Goal: Complete application form

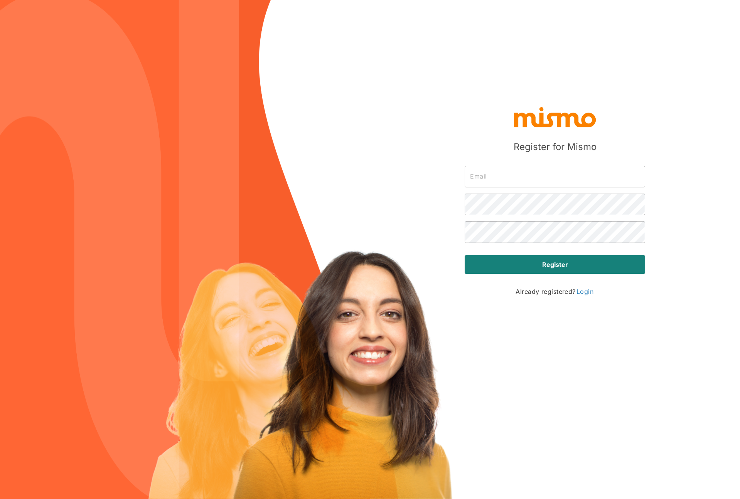
click at [525, 172] on input "text" at bounding box center [555, 177] width 181 height 22
drag, startPoint x: 638, startPoint y: 125, endPoint x: 639, endPoint y: 128, distance: 4.0
click at [638, 125] on div at bounding box center [555, 116] width 181 height 23
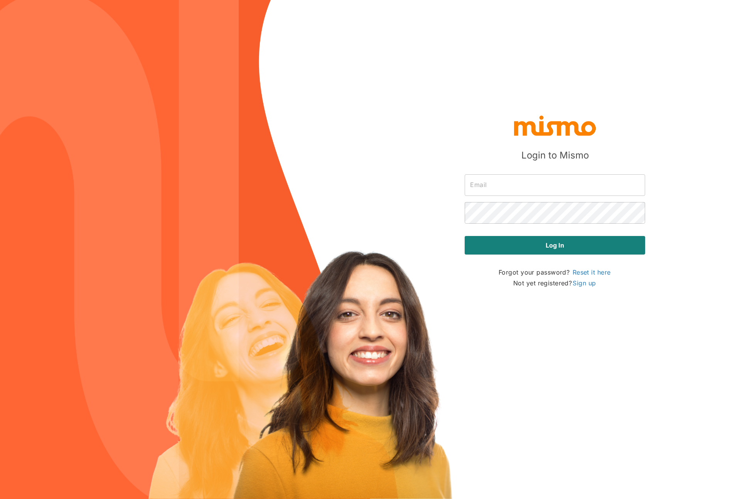
click at [518, 188] on input "text" at bounding box center [555, 185] width 181 height 22
type input "aleecabalceta@gmail.com"
drag, startPoint x: 542, startPoint y: 231, endPoint x: 544, endPoint y: 246, distance: 15.6
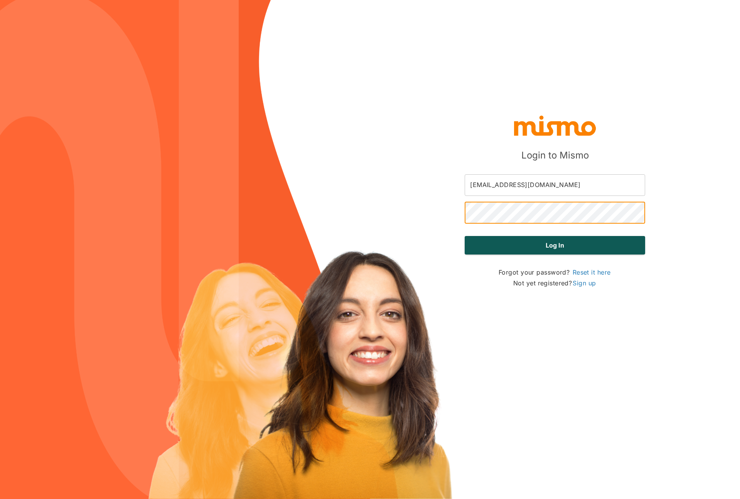
click at [542, 231] on div "Log in" at bounding box center [555, 242] width 181 height 25
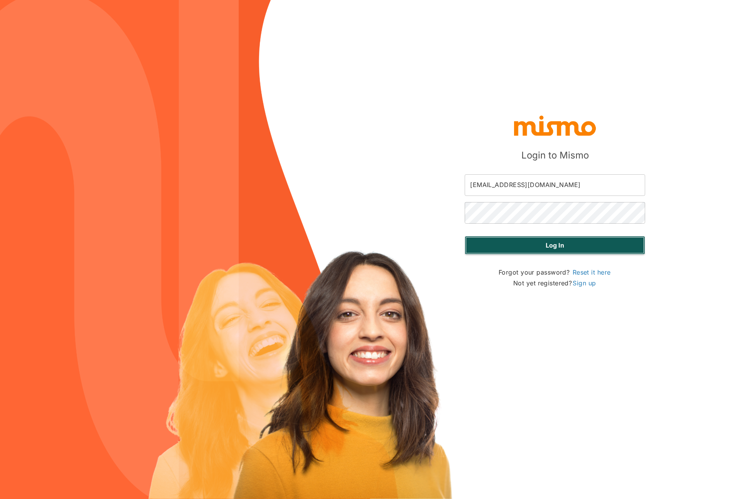
click at [545, 248] on button "Log in" at bounding box center [555, 245] width 181 height 19
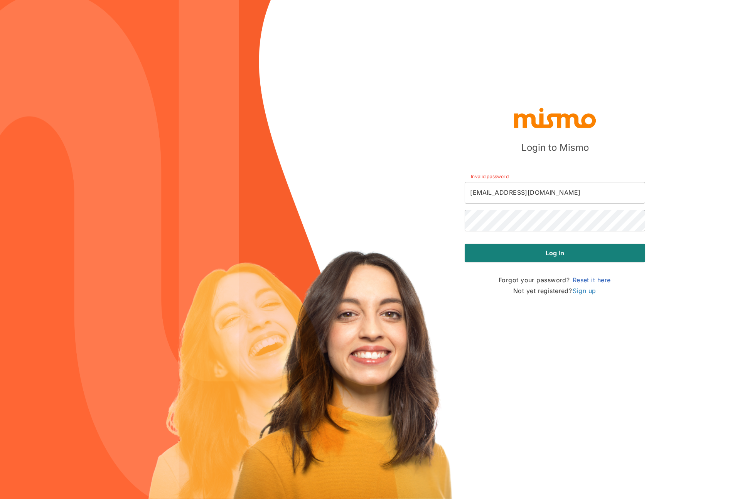
click at [597, 279] on link "Reset it here" at bounding box center [592, 279] width 40 height 9
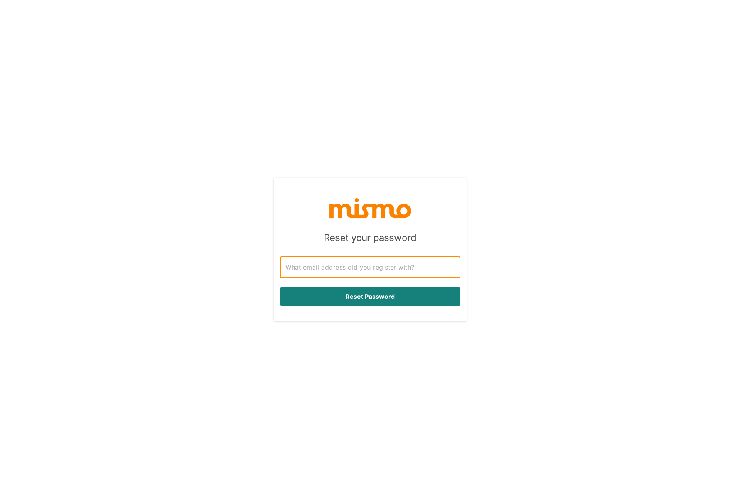
click at [425, 272] on input "text" at bounding box center [370, 268] width 181 height 22
type input "aleecabalceta@gmail.com"
click at [369, 294] on button "Reset Password" at bounding box center [370, 296] width 181 height 19
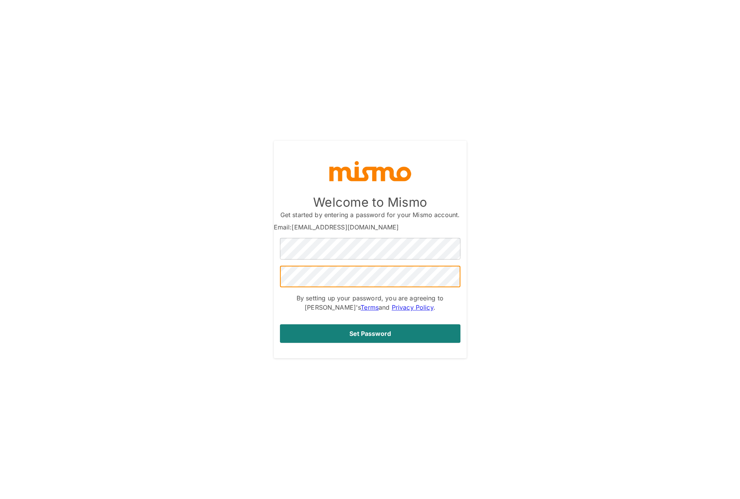
click at [403, 344] on div "Welcome to Mismo Get started by entering a password for your Mismo account. Ema…" at bounding box center [370, 249] width 193 height 205
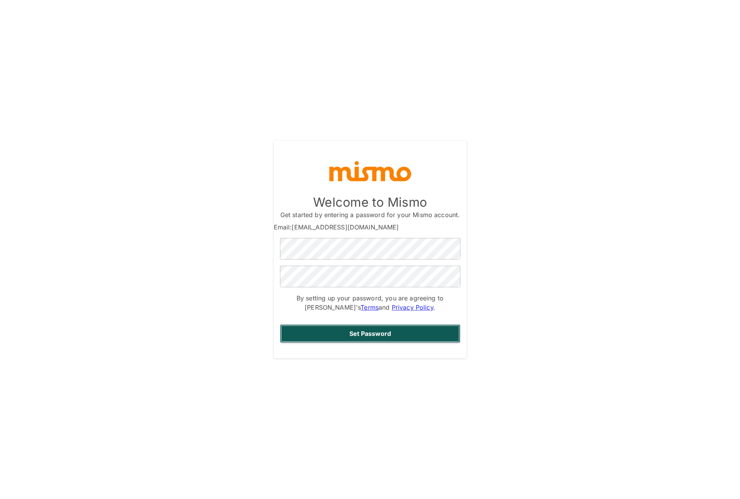
click at [400, 338] on button "Set Password" at bounding box center [370, 333] width 181 height 19
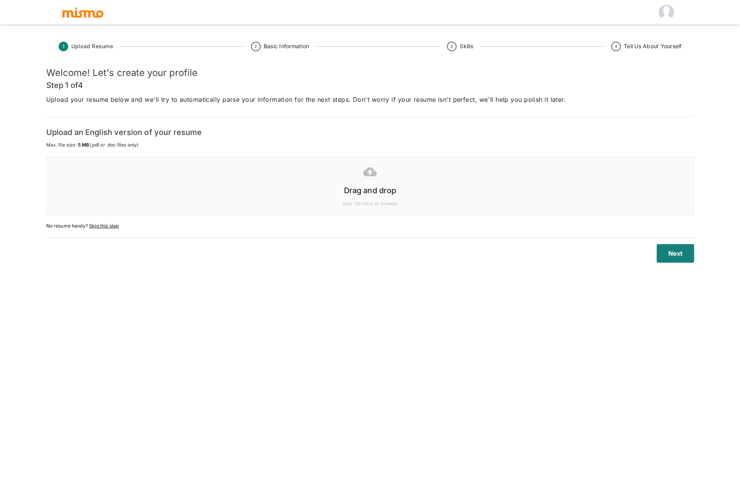
drag, startPoint x: 345, startPoint y: 204, endPoint x: 349, endPoint y: 201, distance: 4.4
click at [346, 203] on span "your file here, or browse" at bounding box center [370, 204] width 631 height 8
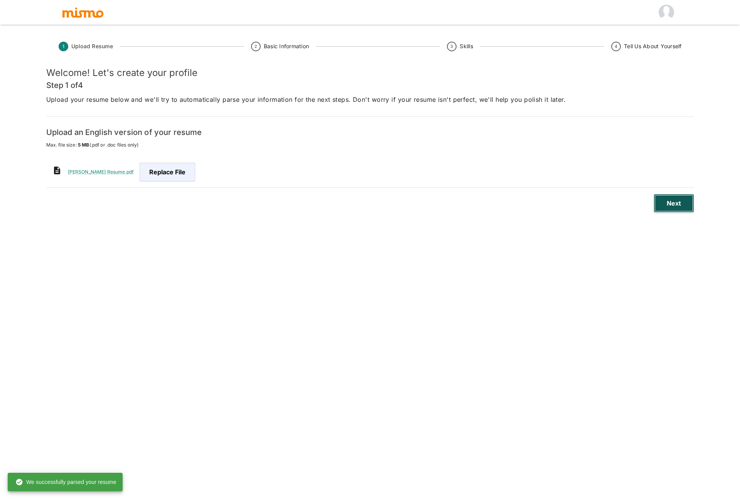
click at [663, 206] on button "Next" at bounding box center [674, 203] width 41 height 19
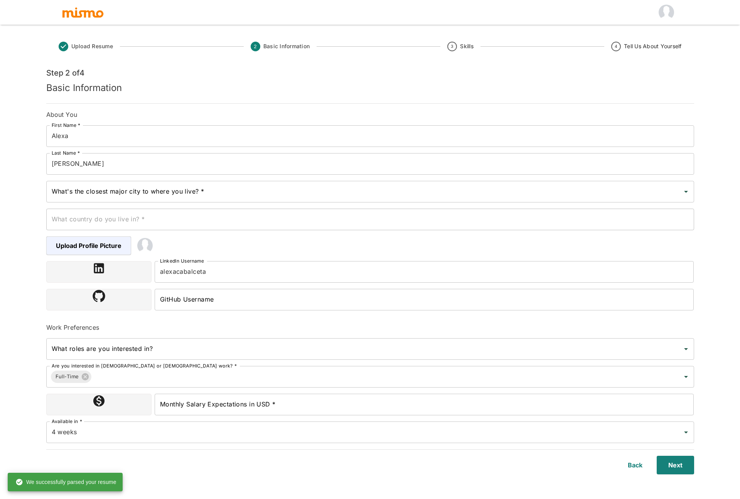
click at [131, 196] on input "What's the closest major city to where you live? *" at bounding box center [365, 191] width 630 height 15
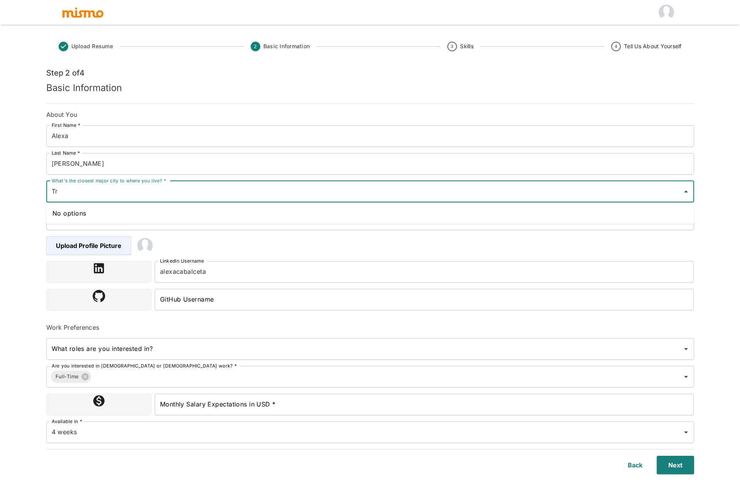
type input "T"
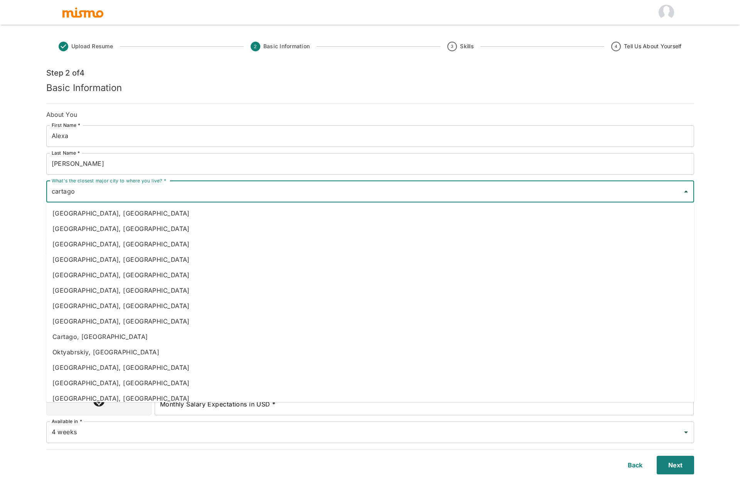
drag, startPoint x: 84, startPoint y: 192, endPoint x: 16, endPoint y: 191, distance: 67.9
click at [17, 191] on div "Upload Resume 2 Basic Information 3 Skills 4 Tell Us About Yourself Step 2 of 4…" at bounding box center [370, 259] width 740 height 518
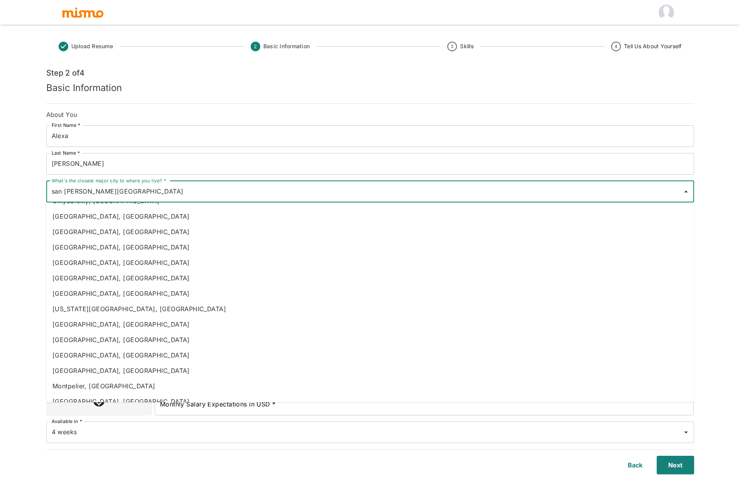
scroll to position [229, 0]
type input "san [PERSON_NAME][GEOGRAPHIC_DATA]"
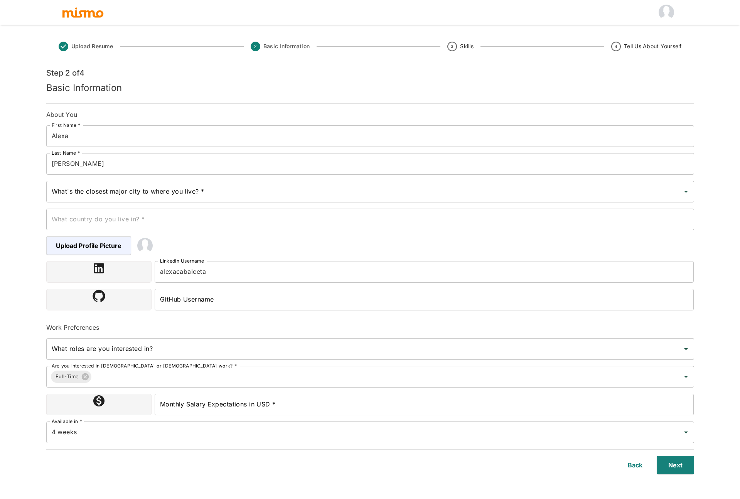
click at [24, 213] on div "Upload Resume 2 Basic Information 3 Skills 4 Tell Us About Yourself Step 2 of 4…" at bounding box center [370, 259] width 740 height 518
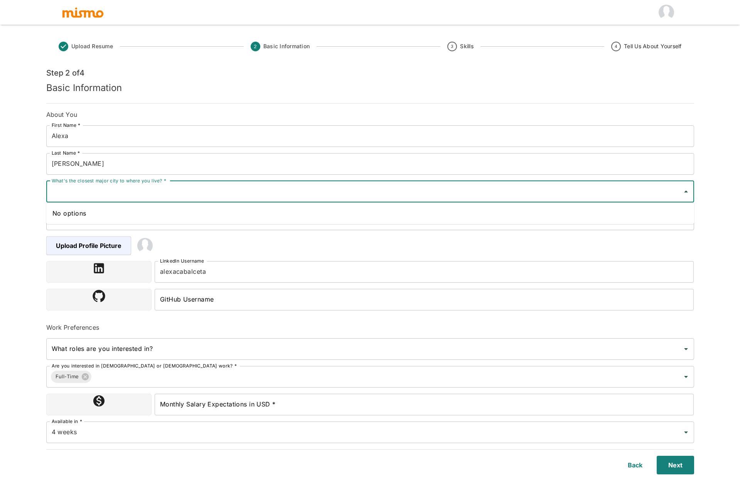
click at [125, 192] on input "What's the closest major city to where you live? *" at bounding box center [365, 191] width 630 height 15
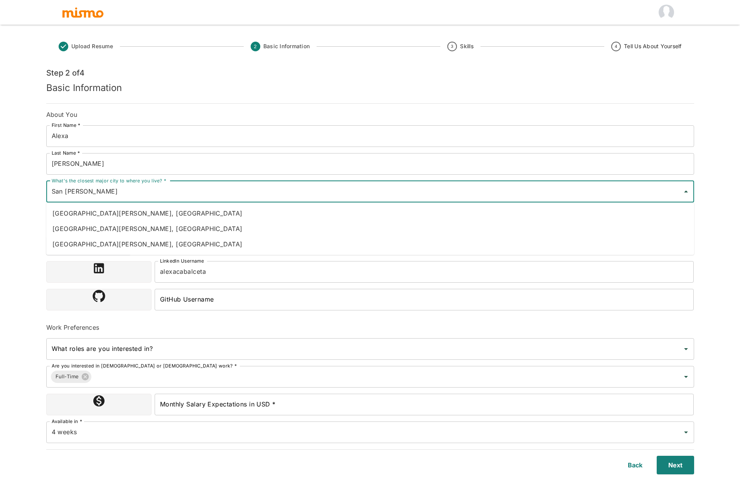
click at [97, 216] on li "[GEOGRAPHIC_DATA][PERSON_NAME], [GEOGRAPHIC_DATA]" at bounding box center [370, 213] width 648 height 15
type input "[GEOGRAPHIC_DATA][PERSON_NAME], [GEOGRAPHIC_DATA]"
type input "[GEOGRAPHIC_DATA]"
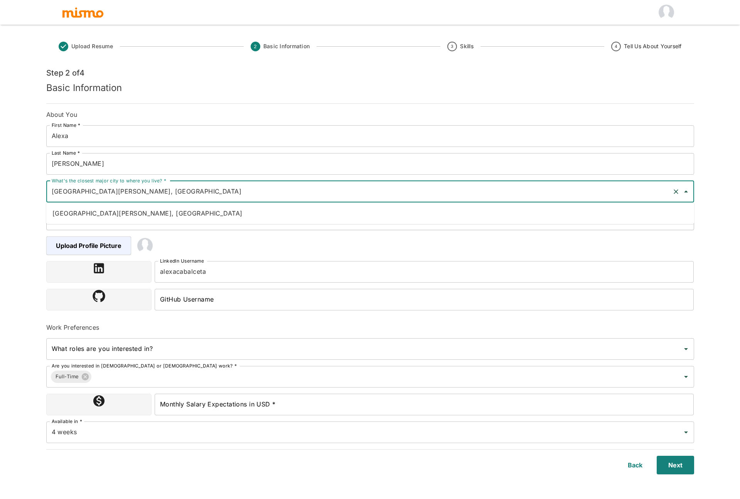
drag, startPoint x: 83, startPoint y: 193, endPoint x: 152, endPoint y: 196, distance: 69.5
click at [152, 196] on input "[GEOGRAPHIC_DATA][PERSON_NAME], [GEOGRAPHIC_DATA]" at bounding box center [360, 191] width 620 height 15
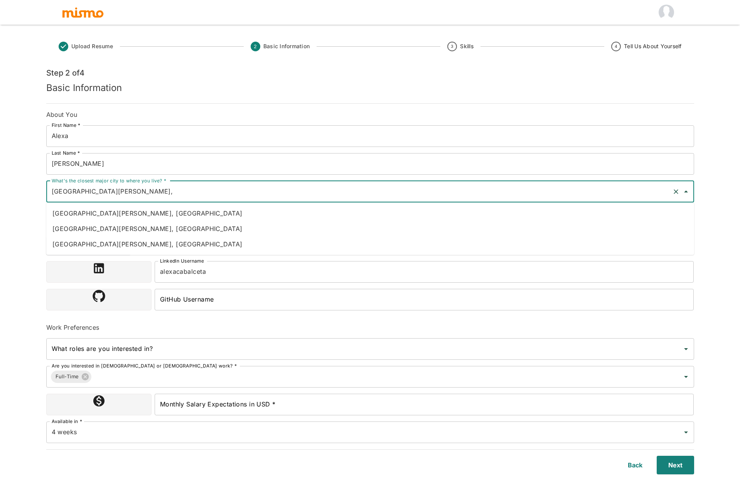
click at [73, 228] on li "[GEOGRAPHIC_DATA][PERSON_NAME], [GEOGRAPHIC_DATA]" at bounding box center [370, 228] width 648 height 15
type input "[GEOGRAPHIC_DATA][PERSON_NAME], [GEOGRAPHIC_DATA]"
type input "[GEOGRAPHIC_DATA]"
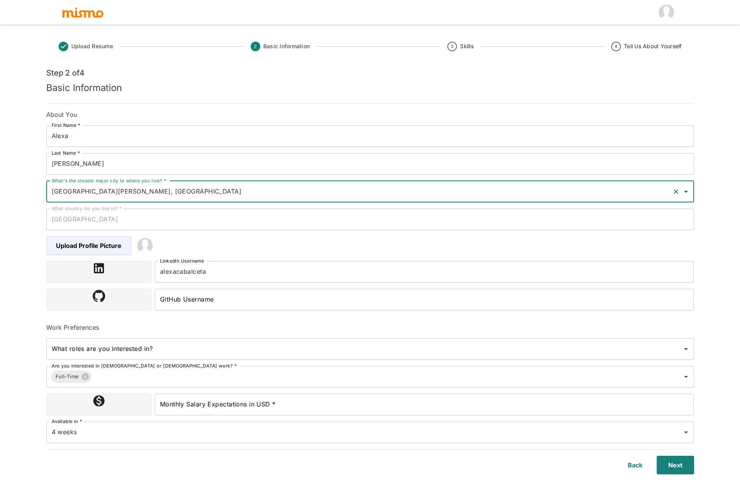
type input "[GEOGRAPHIC_DATA][PERSON_NAME], [GEOGRAPHIC_DATA]"
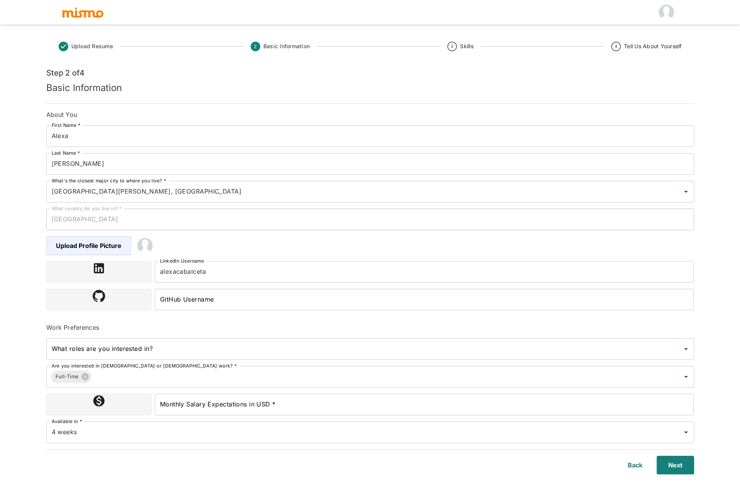
click at [32, 228] on div "Upload Resume 2 Basic Information 3 Skills 4 Tell Us About Yourself Step 2 of 4…" at bounding box center [370, 259] width 740 height 518
click at [253, 301] on input "GitHub Username" at bounding box center [425, 300] width 540 height 22
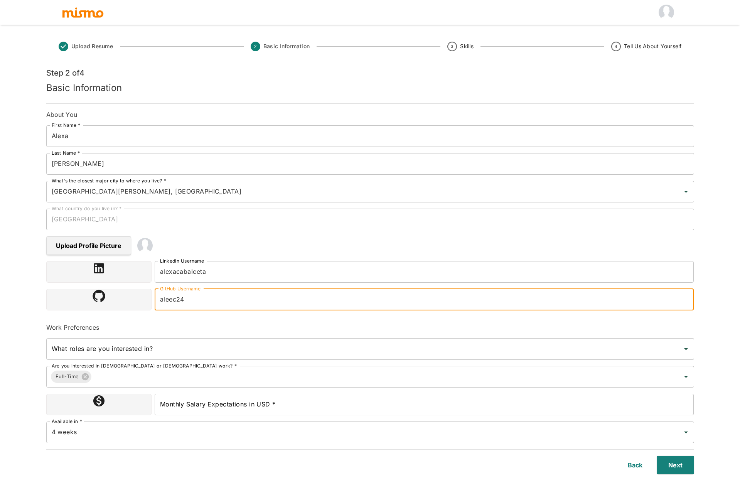
type input "aleec24"
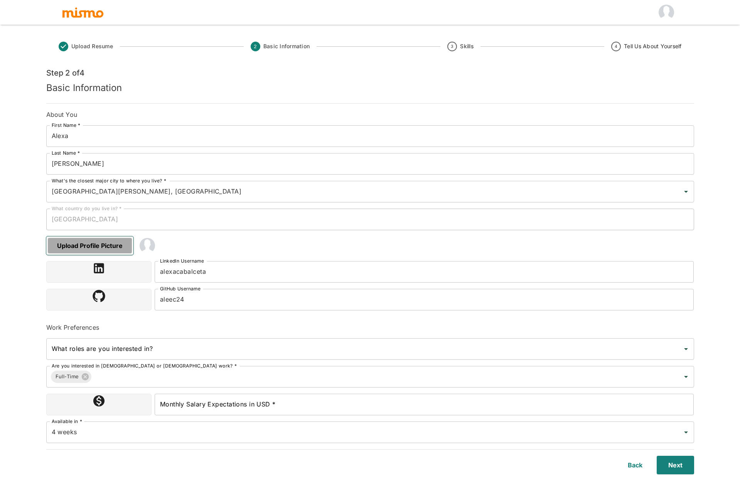
click at [107, 247] on span "Upload Profile Picture" at bounding box center [89, 245] width 87 height 19
click at [0, 0] on input "Upload Profile Picture" at bounding box center [0, 0] width 0 height 0
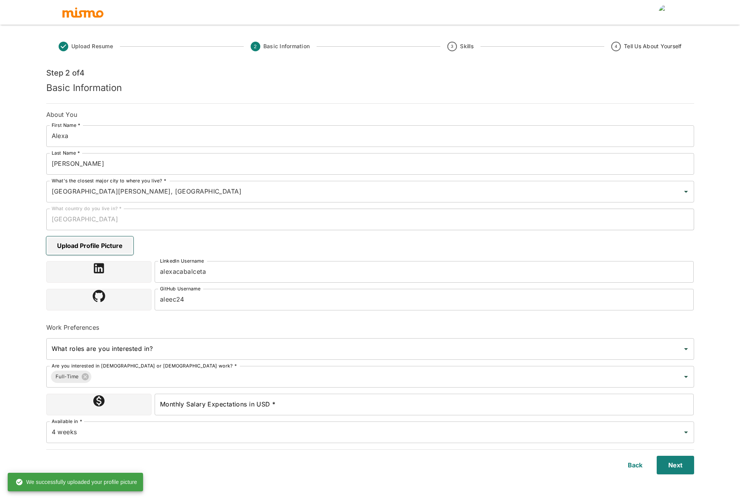
click at [120, 245] on span "Upload Profile Picture" at bounding box center [89, 245] width 87 height 19
click at [0, 0] on input "Upload Profile Picture" at bounding box center [0, 0] width 0 height 0
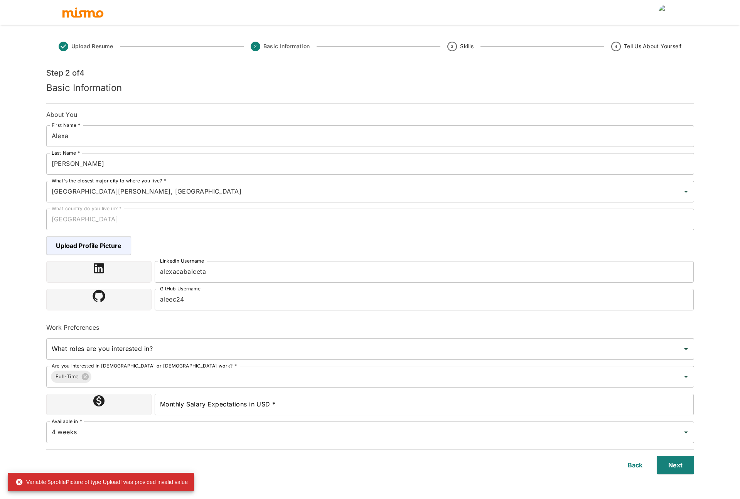
click at [144, 247] on img at bounding box center [144, 245] width 15 height 15
click at [145, 247] on img at bounding box center [144, 245] width 15 height 15
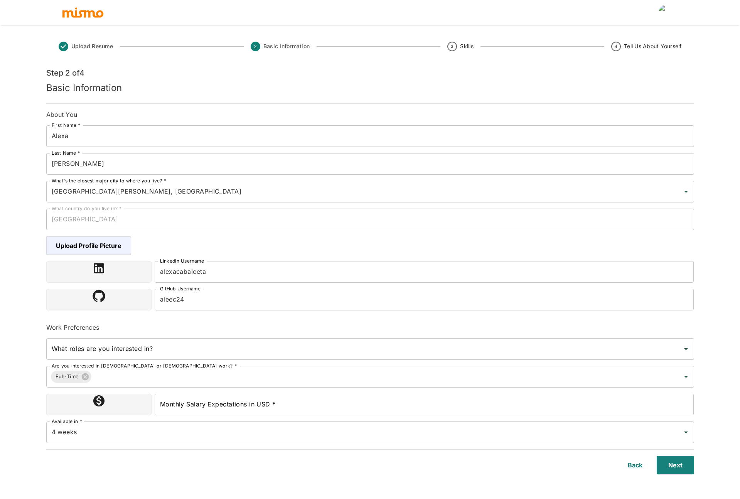
click at [145, 247] on img at bounding box center [144, 245] width 15 height 15
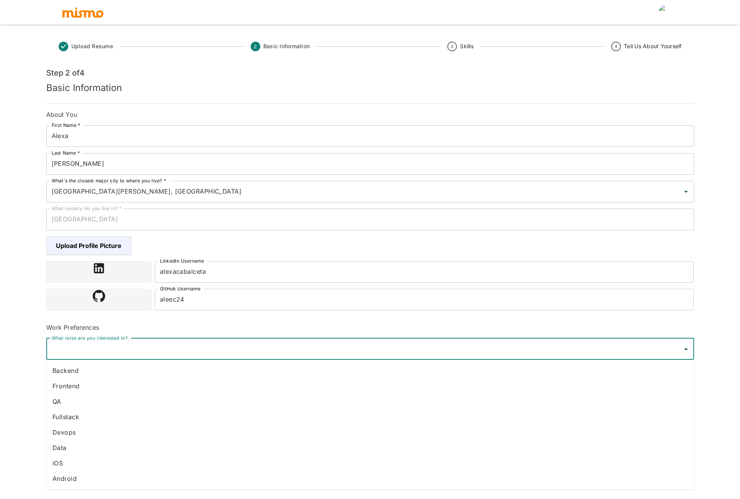
click at [130, 349] on input "What roles are you interested in?" at bounding box center [365, 349] width 630 height 15
click at [69, 461] on li "iOS" at bounding box center [370, 463] width 648 height 15
click at [96, 351] on input "What roles are you interested in?" at bounding box center [373, 349] width 591 height 15
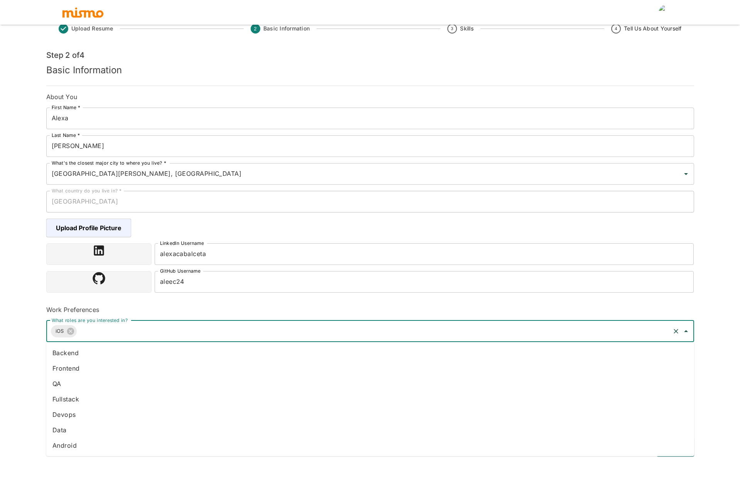
scroll to position [17, 0]
click at [79, 355] on li "Backend" at bounding box center [370, 353] width 648 height 15
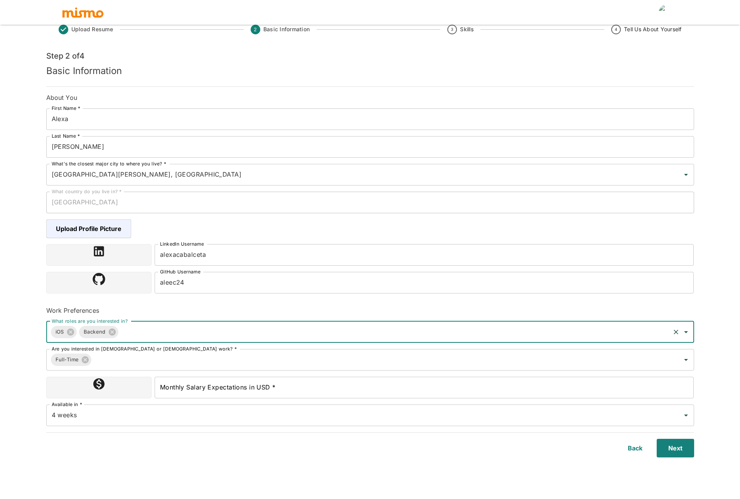
click at [127, 332] on input "What roles are you interested in?" at bounding box center [395, 332] width 550 height 15
click at [74, 390] on li "Fullstack" at bounding box center [370, 384] width 648 height 15
click at [204, 393] on input "Monthly Salary Expectations in USD *" at bounding box center [425, 388] width 540 height 22
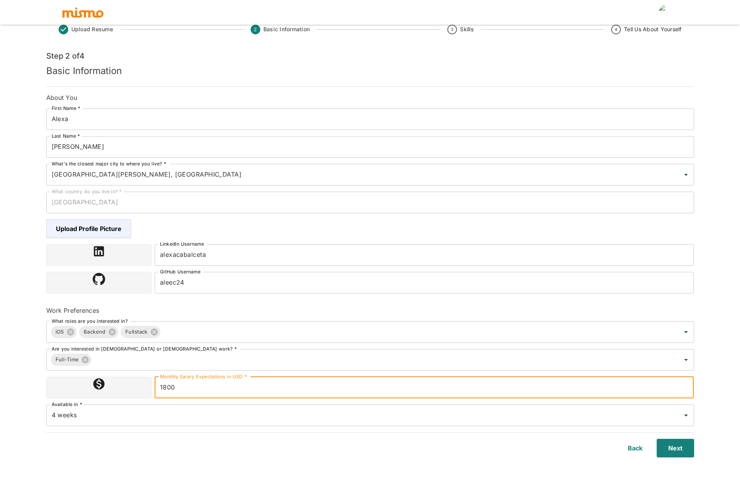
type input "1800"
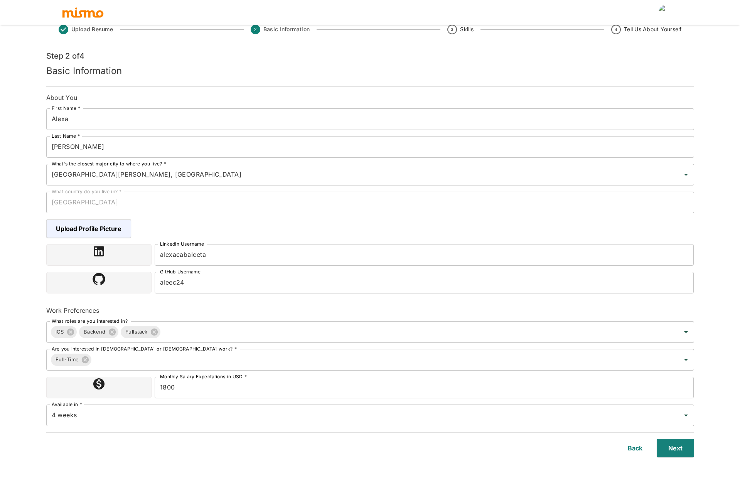
click at [90, 441] on div "Back Next" at bounding box center [365, 444] width 657 height 28
click at [683, 450] on button "Next" at bounding box center [674, 448] width 41 height 19
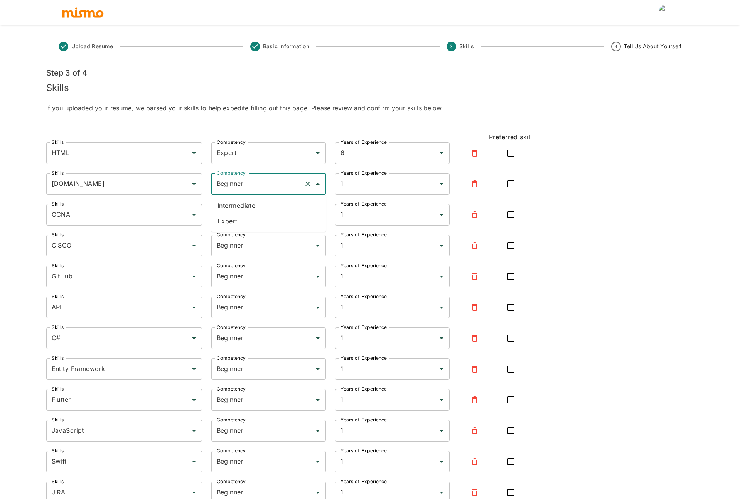
click at [261, 184] on input "Beginner" at bounding box center [258, 184] width 86 height 15
click at [246, 205] on li "Intermediate" at bounding box center [268, 205] width 115 height 15
type input "Intermediate"
click at [228, 337] on input "Beginner" at bounding box center [258, 338] width 86 height 15
click at [241, 361] on li "Intermediate" at bounding box center [268, 359] width 115 height 15
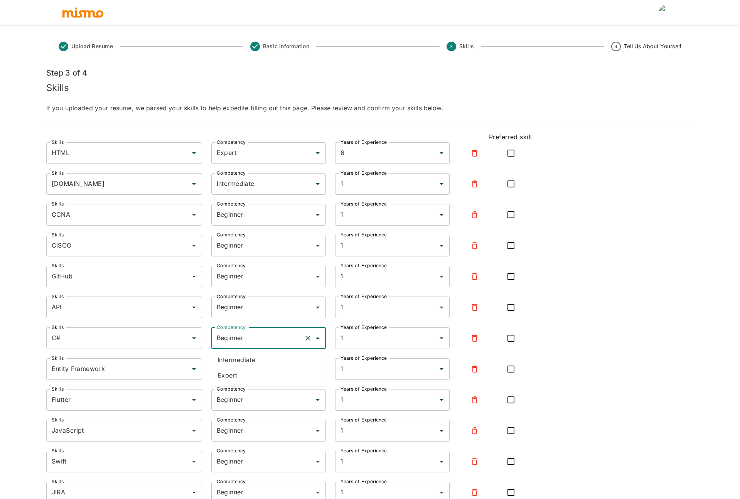
type input "Intermediate"
click at [240, 368] on input "Beginner" at bounding box center [258, 369] width 86 height 15
click at [245, 390] on li "Intermediate" at bounding box center [268, 390] width 115 height 15
type input "Intermediate"
click at [233, 399] on input "Beginner" at bounding box center [258, 400] width 86 height 15
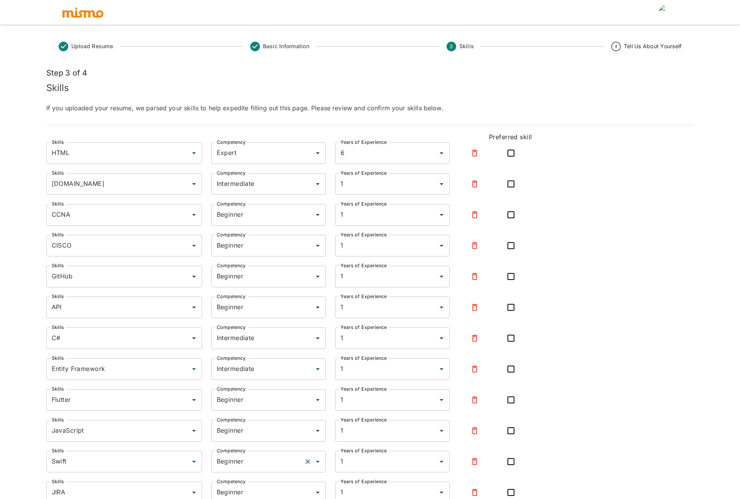
drag, startPoint x: 28, startPoint y: 425, endPoint x: 253, endPoint y: 468, distance: 228.6
click at [28, 425] on div "Upload Resume Basic Information 3 Skills 4 Tell Us About Yourself Step 3 of 4 S…" at bounding box center [370, 259] width 740 height 518
click at [267, 462] on input "Beginner" at bounding box center [258, 461] width 86 height 15
click at [240, 428] on li "Intermediate" at bounding box center [268, 424] width 115 height 15
type input "Intermediate"
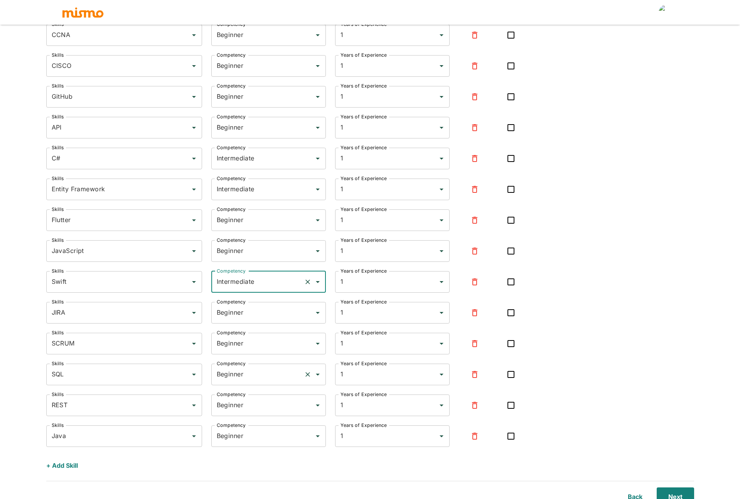
scroll to position [187, 0]
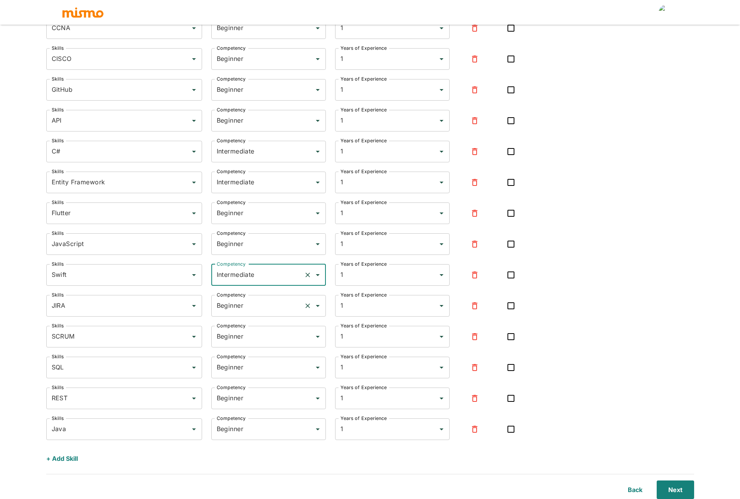
click at [242, 309] on input "Beginner" at bounding box center [258, 306] width 86 height 15
click at [240, 325] on li "Intermediate" at bounding box center [268, 327] width 115 height 15
type input "Intermediate"
click at [234, 333] on input "Beginner" at bounding box center [258, 336] width 86 height 15
drag, startPoint x: 246, startPoint y: 356, endPoint x: 243, endPoint y: 360, distance: 4.2
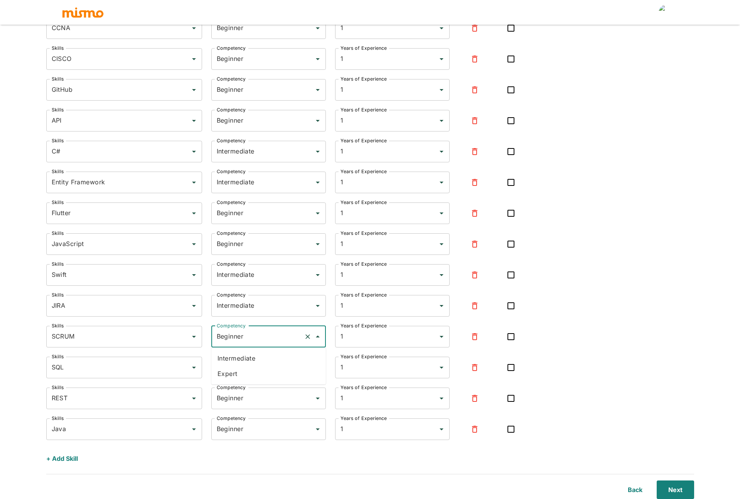
click at [246, 356] on li "Intermediate" at bounding box center [268, 358] width 115 height 15
type input "Intermediate"
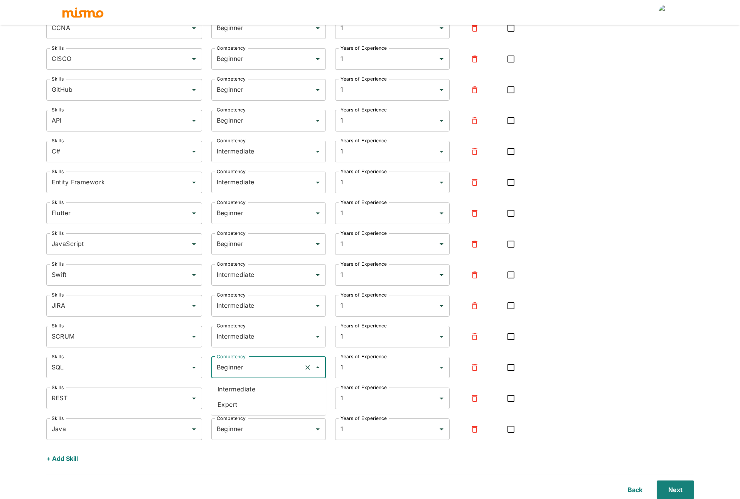
click at [241, 365] on input "Beginner" at bounding box center [258, 367] width 86 height 15
click at [243, 393] on li "Intermediate" at bounding box center [268, 389] width 115 height 15
type input "Intermediate"
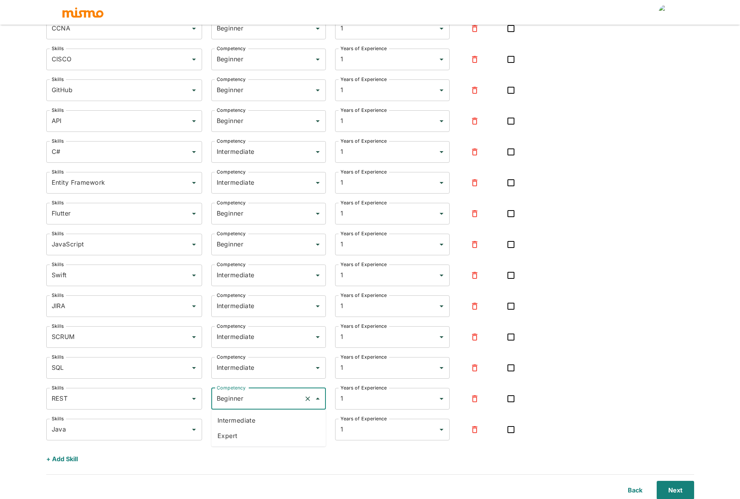
click at [245, 394] on input "Beginner" at bounding box center [258, 399] width 86 height 15
click at [238, 413] on li "Intermediate" at bounding box center [268, 420] width 115 height 15
type input "Intermediate"
click at [246, 428] on input "Beginner" at bounding box center [258, 429] width 86 height 15
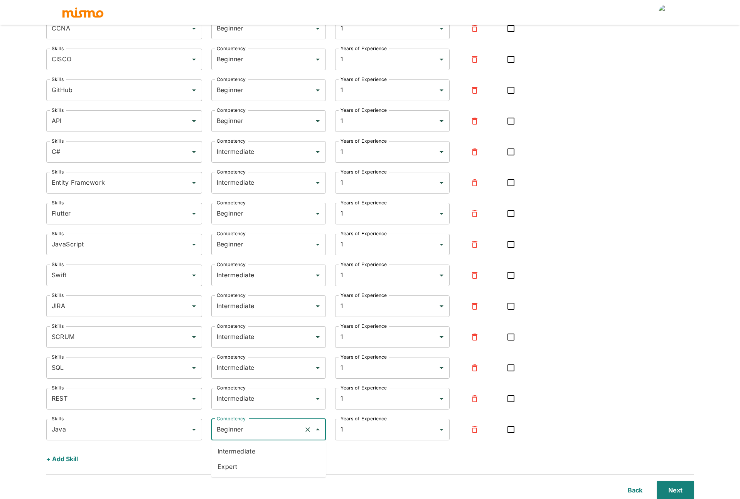
click at [246, 449] on li "Intermediate" at bounding box center [268, 451] width 115 height 15
type input "Intermediate"
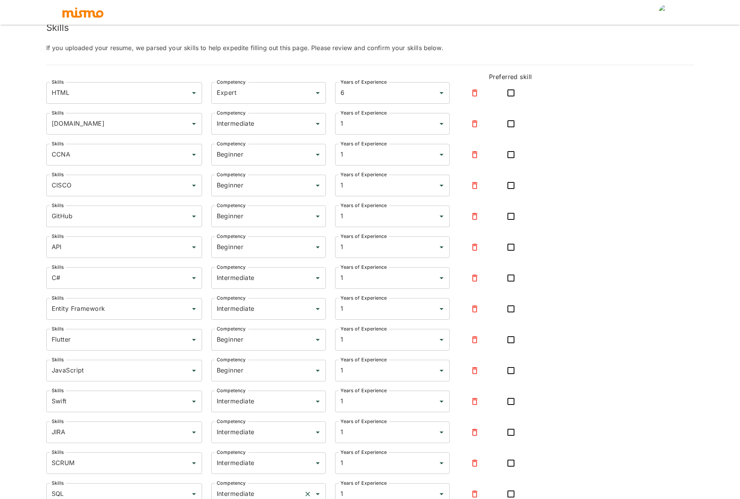
scroll to position [59, 0]
drag, startPoint x: 334, startPoint y: 280, endPoint x: 329, endPoint y: 280, distance: 4.6
click at [329, 280] on div "Years of Experience 1 Years of Experience" at bounding box center [388, 274] width 124 height 31
click at [353, 299] on li "2" at bounding box center [392, 300] width 115 height 15
type input "2"
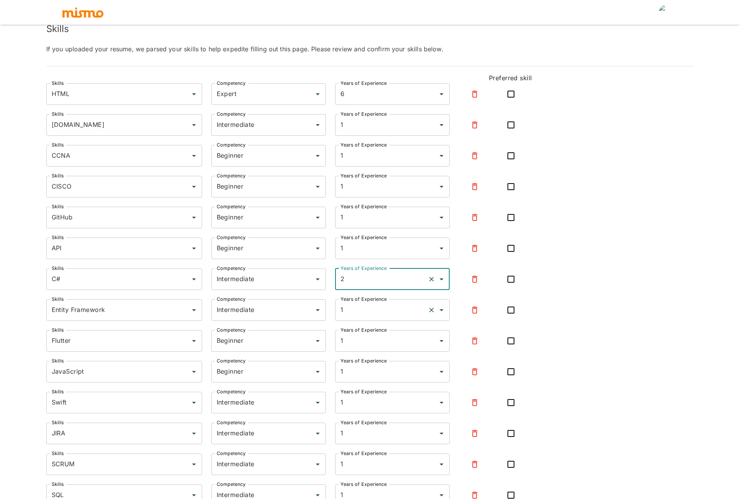
scroll to position [59, 0]
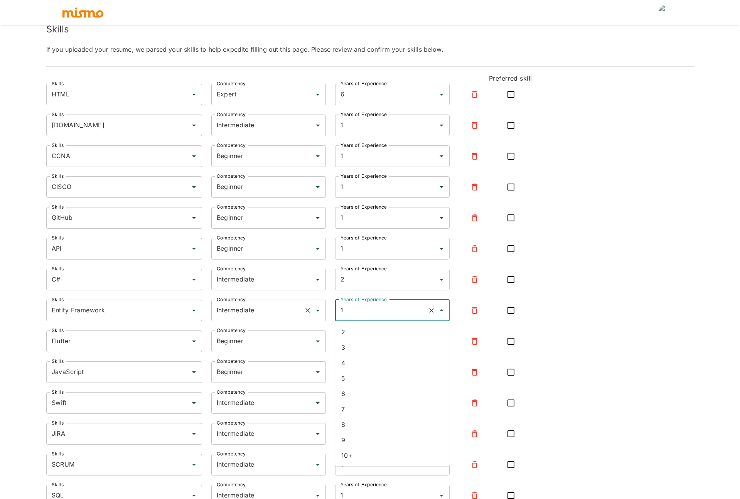
drag, startPoint x: 349, startPoint y: 310, endPoint x: 323, endPoint y: 312, distance: 26.0
click at [317, 309] on div "Skills Entity Framework Skills Competency Intermediate Competency Years of Expe…" at bounding box center [283, 304] width 498 height 34
click at [360, 327] on li "2" at bounding box center [392, 331] width 115 height 15
type input "2"
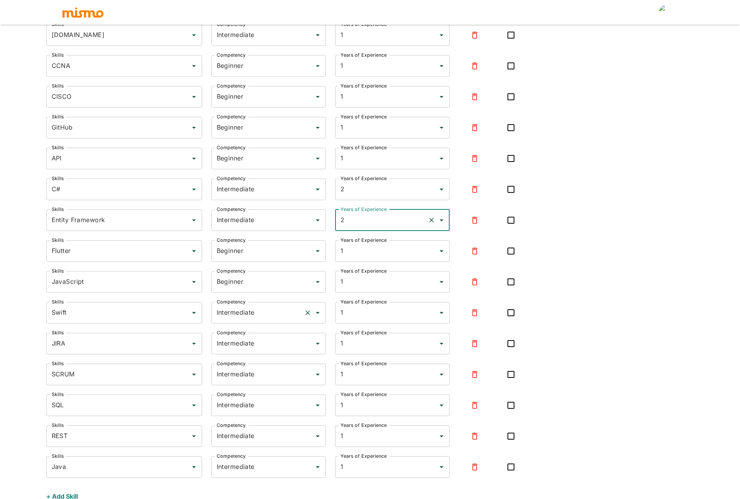
scroll to position [152, 0]
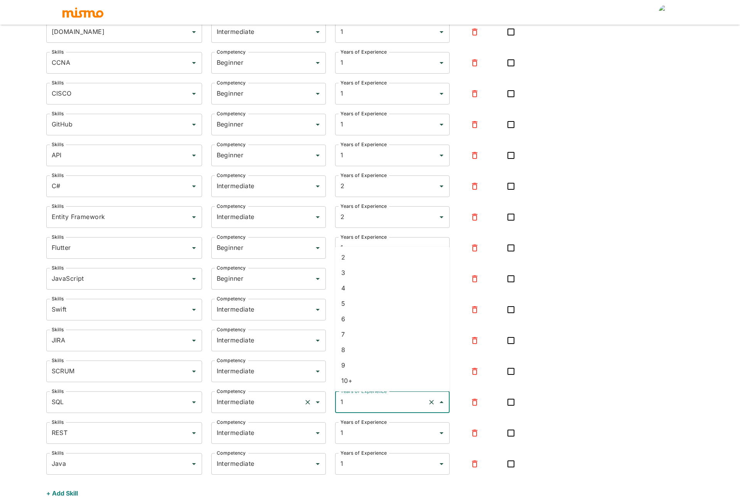
drag, startPoint x: 347, startPoint y: 403, endPoint x: 323, endPoint y: 402, distance: 23.6
click at [324, 402] on div "Skills SQL Skills Competency Intermediate Competency Years of Experience 1 Year…" at bounding box center [283, 396] width 498 height 34
click at [351, 258] on li "2" at bounding box center [392, 257] width 115 height 15
type input "2"
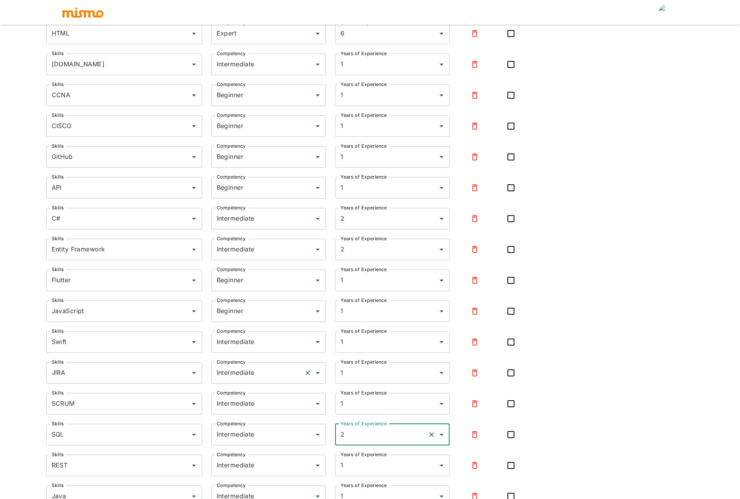
scroll to position [110, 0]
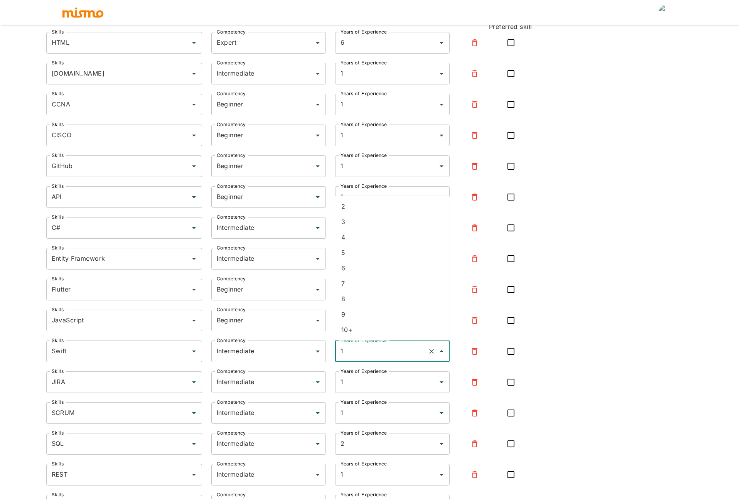
drag, startPoint x: 335, startPoint y: 351, endPoint x: 331, endPoint y: 350, distance: 4.3
click at [331, 350] on div "Years of Experience 1 Years of Experience" at bounding box center [388, 346] width 124 height 31
click at [455, 368] on div at bounding box center [470, 378] width 41 height 28
drag, startPoint x: 351, startPoint y: 322, endPoint x: 327, endPoint y: 320, distance: 24.4
click at [327, 320] on div "Years of Experience 1 Years of Experience" at bounding box center [388, 315] width 124 height 31
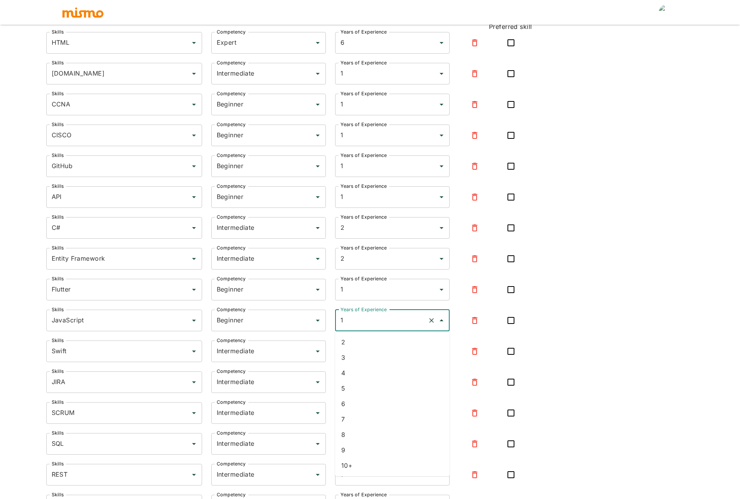
click at [356, 347] on li "2" at bounding box center [392, 341] width 115 height 15
type input "2"
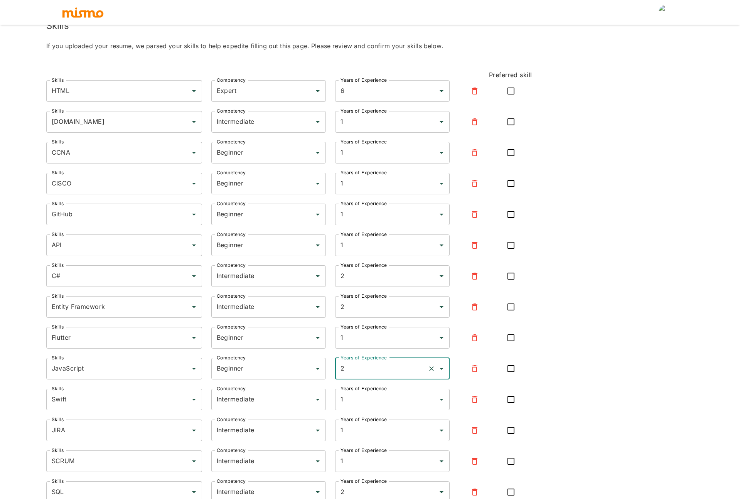
scroll to position [61, 0]
click at [336, 123] on div "1 Years of Experience" at bounding box center [392, 124] width 115 height 22
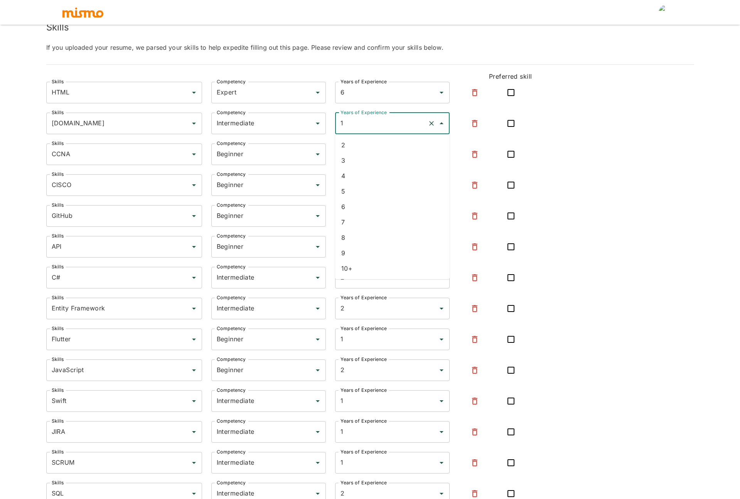
click at [361, 144] on li "2" at bounding box center [392, 144] width 115 height 15
type input "2"
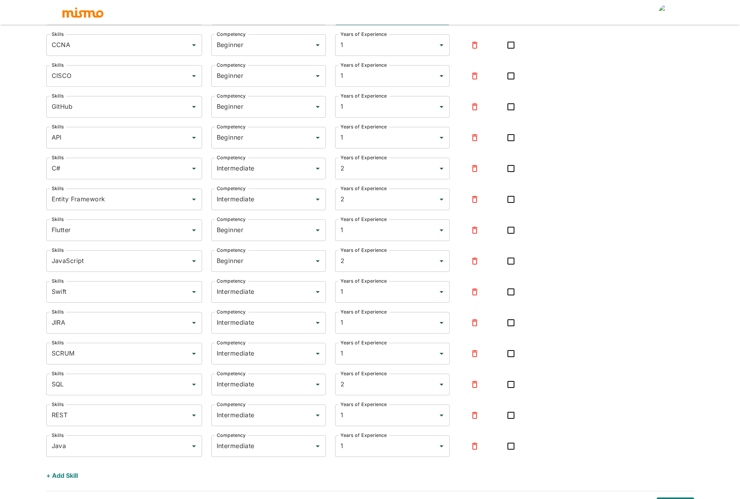
scroll to position [187, 0]
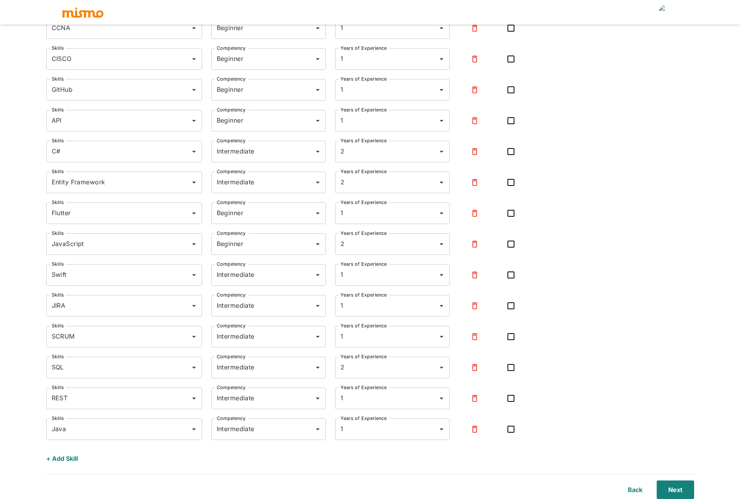
click at [509, 276] on input "checkbox" at bounding box center [511, 275] width 16 height 16
checkbox input "true"
click at [517, 153] on input "checkbox" at bounding box center [511, 151] width 16 height 16
checkbox input "true"
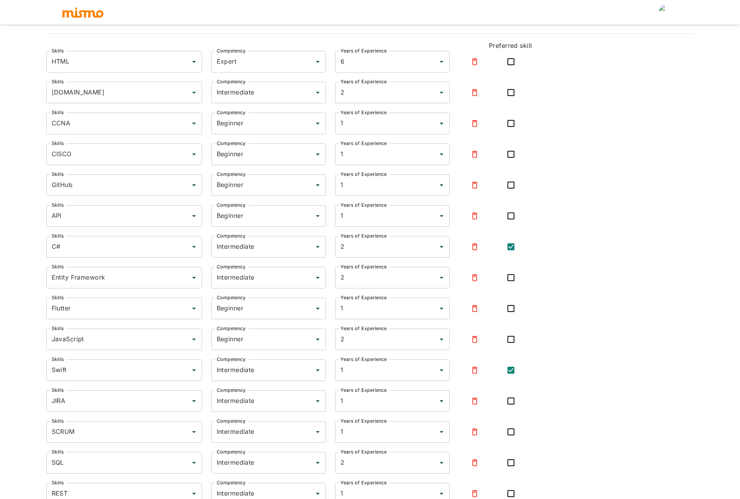
scroll to position [90, 0]
click at [515, 93] on input "checkbox" at bounding box center [511, 94] width 16 height 16
checkbox input "true"
click at [511, 282] on input "checkbox" at bounding box center [511, 279] width 16 height 16
checkbox input "true"
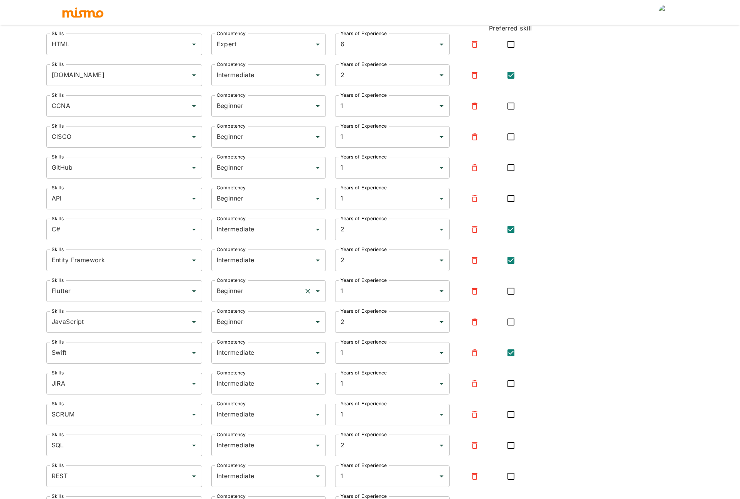
scroll to position [112, 0]
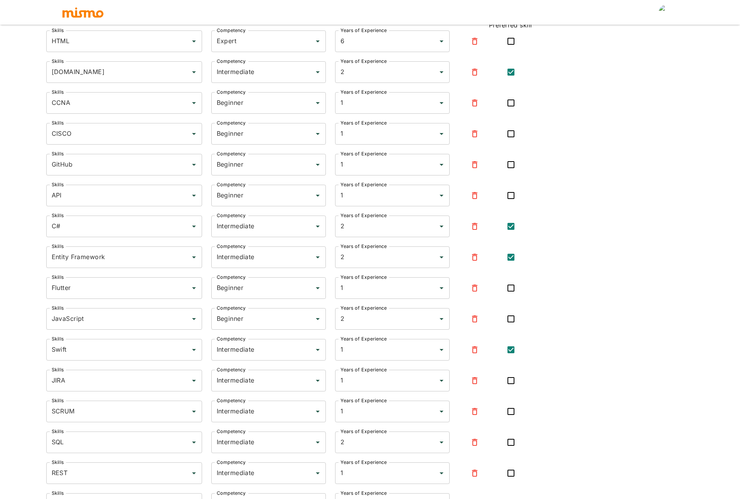
click at [512, 289] on input "checkbox" at bounding box center [511, 288] width 16 height 16
checkbox input "true"
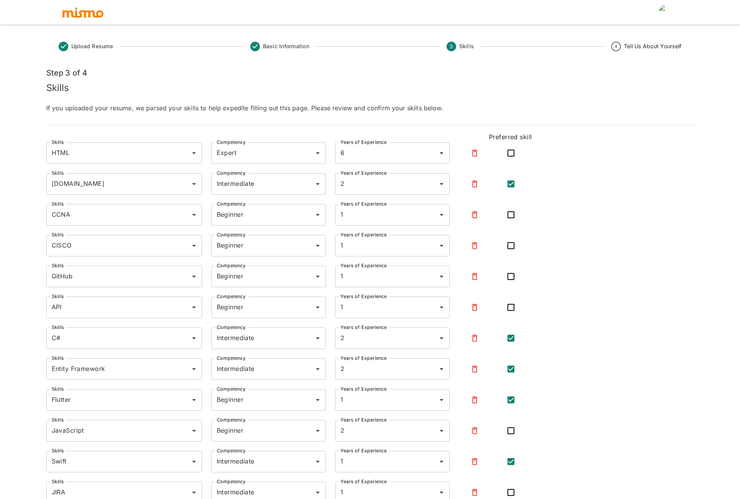
scroll to position [187, 0]
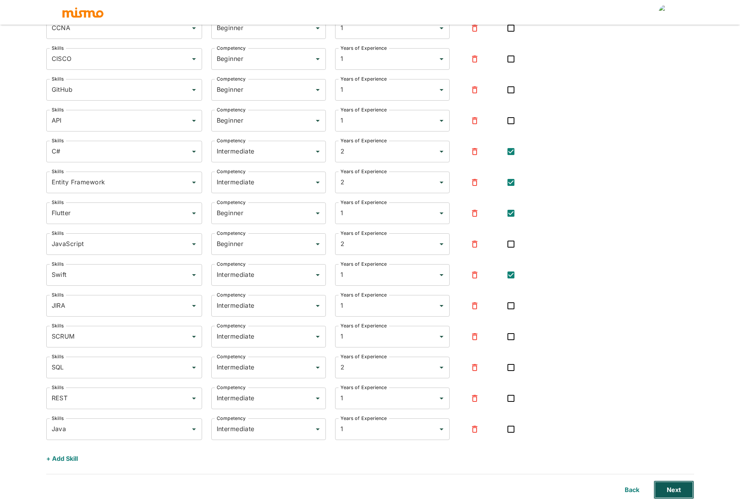
click at [689, 492] on button "Next" at bounding box center [674, 490] width 41 height 19
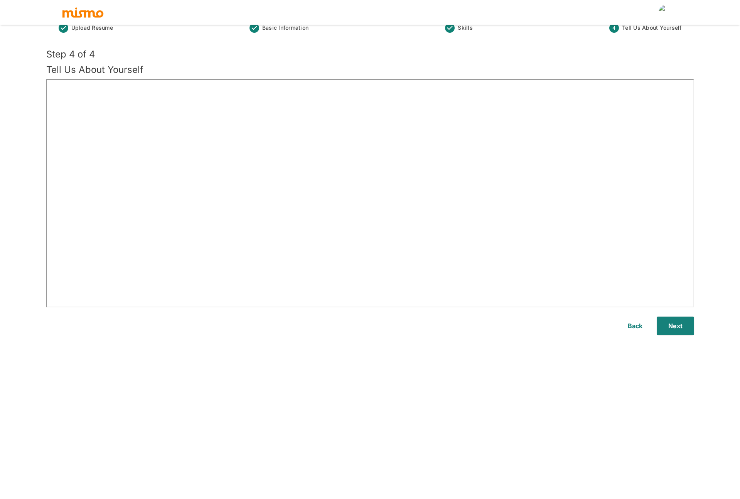
scroll to position [19, 0]
click at [683, 328] on button "Next" at bounding box center [674, 326] width 41 height 19
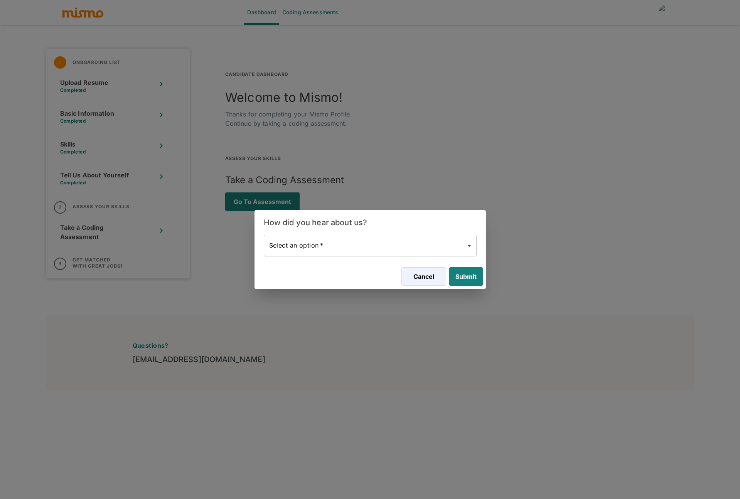
click at [321, 248] on body "Dashboard Coding Assessments 1 Onboarding List Upload Resume Completed Basic In…" at bounding box center [370, 259] width 740 height 518
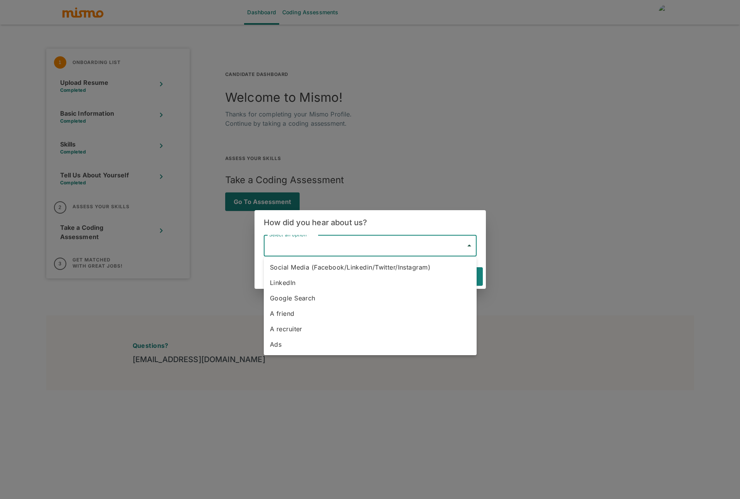
click at [294, 285] on li "LinkedIn" at bounding box center [370, 282] width 213 height 15
type input "Linkedin"
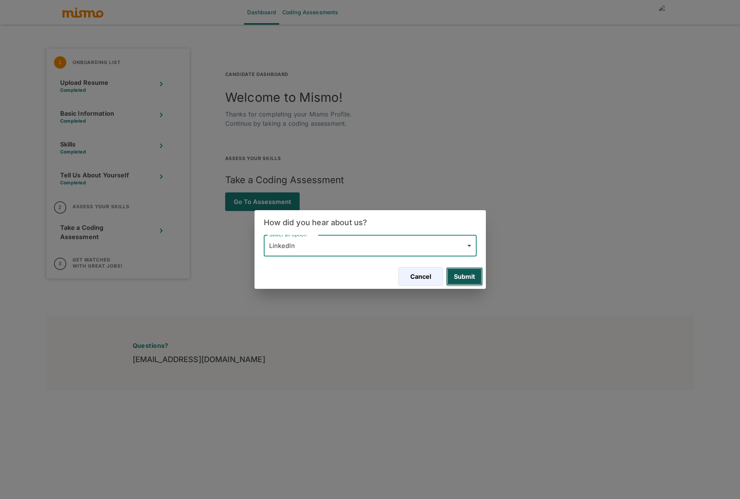
click at [470, 278] on button "Submit" at bounding box center [464, 276] width 37 height 19
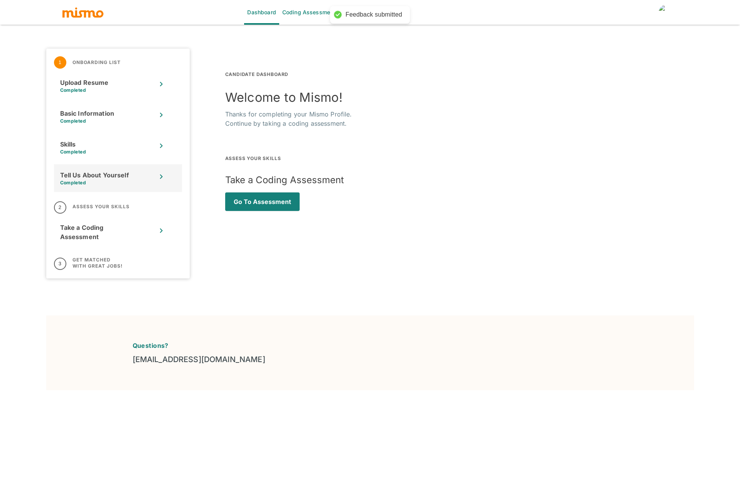
click at [133, 181] on p "Completed" at bounding box center [108, 183] width 96 height 6
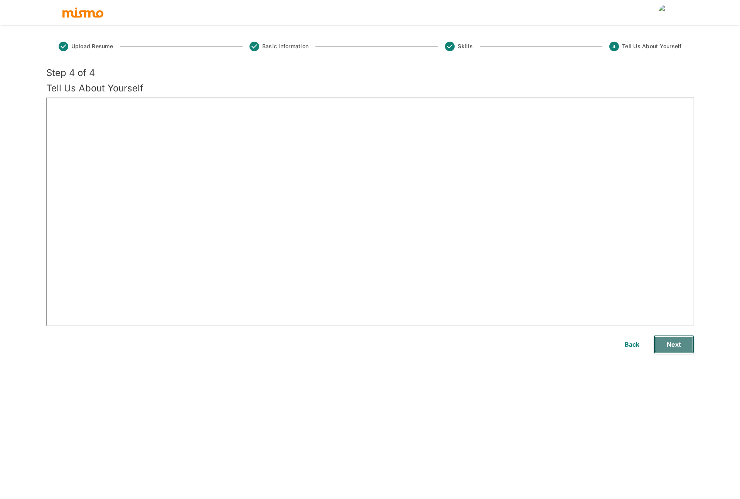
click at [668, 349] on button "Next" at bounding box center [674, 344] width 41 height 19
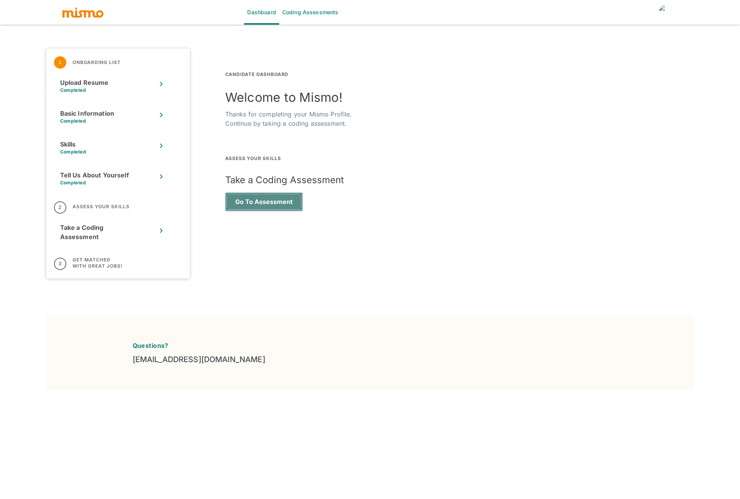
click at [274, 201] on button "Go to Assessment" at bounding box center [264, 201] width 78 height 19
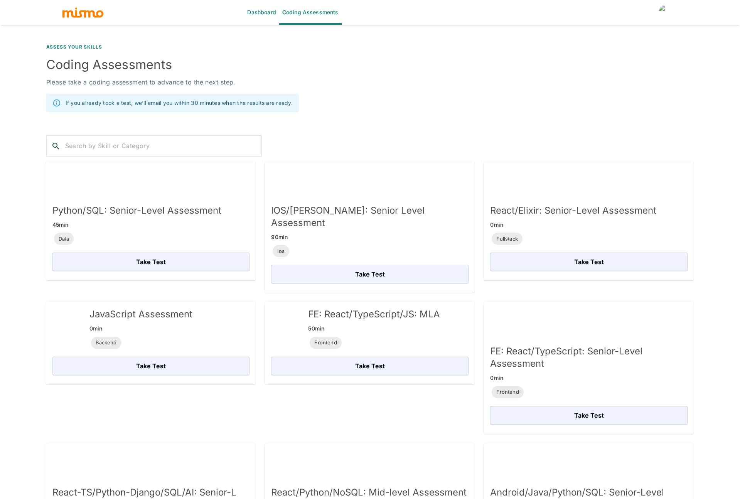
click at [270, 12] on link "Dashboard" at bounding box center [261, 12] width 35 height 25
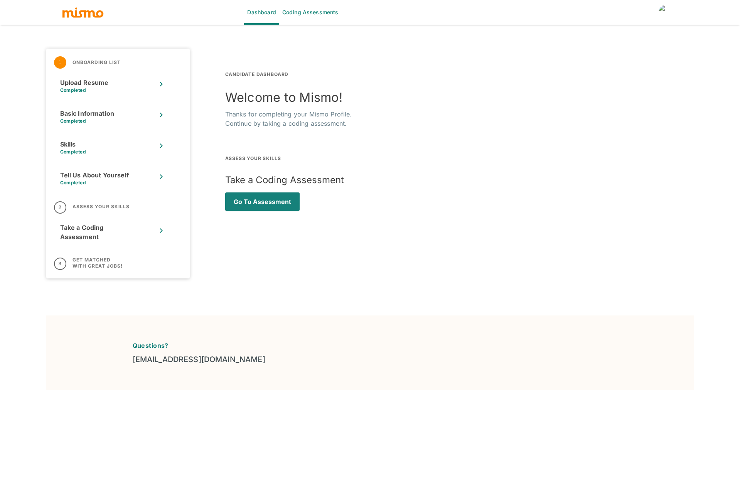
drag, startPoint x: 672, startPoint y: 26, endPoint x: 668, endPoint y: 17, distance: 9.2
click at [672, 26] on div "CANDIDATE DASHBOARD Welcome to Mismo! Thanks for completing your Mismo Profile.…" at bounding box center [442, 151] width 505 height 255
click at [667, 14] on img "account of current user" at bounding box center [666, 12] width 15 height 15
drag, startPoint x: 608, startPoint y: 44, endPoint x: 390, endPoint y: 12, distance: 220.2
click at [601, 43] on div at bounding box center [370, 249] width 740 height 499
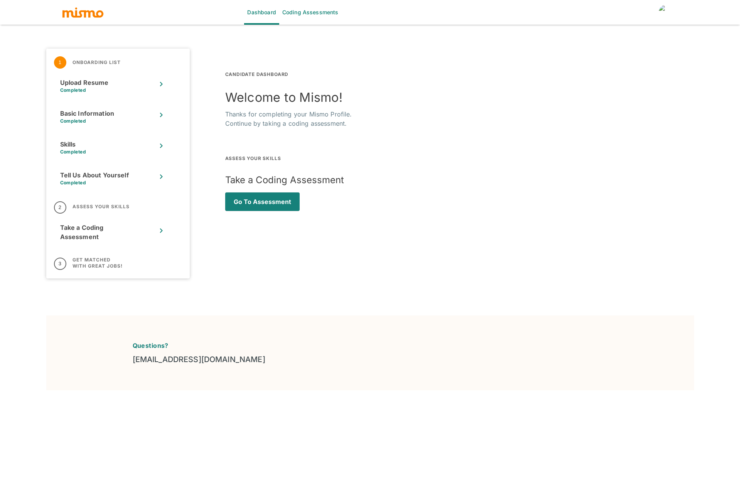
drag, startPoint x: 606, startPoint y: 49, endPoint x: 623, endPoint y: 33, distance: 23.7
click at [606, 49] on div "CANDIDATE DASHBOARD Welcome to Mismo! Thanks for completing your Mismo Profile.…" at bounding box center [442, 151] width 505 height 255
